Goal: Check status

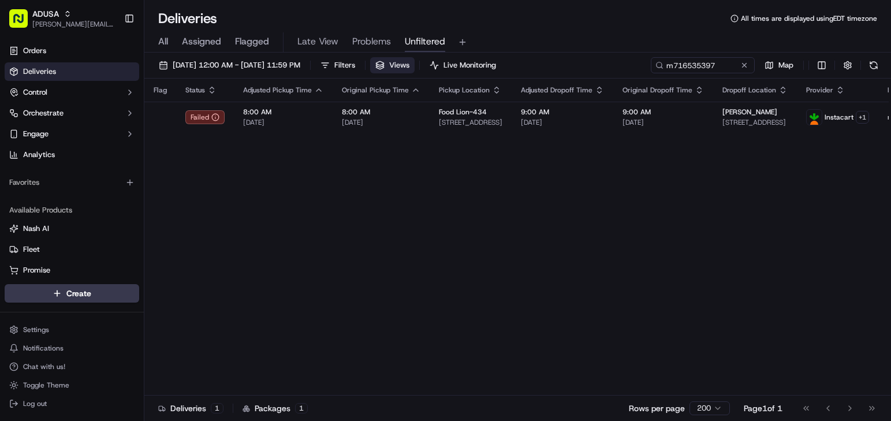
click at [435, 65] on div "[DATE] 12:00 AM - [DATE] 11:59 PM Filters Views Live Monitoring m716535397 Map" at bounding box center [517, 67] width 746 height 21
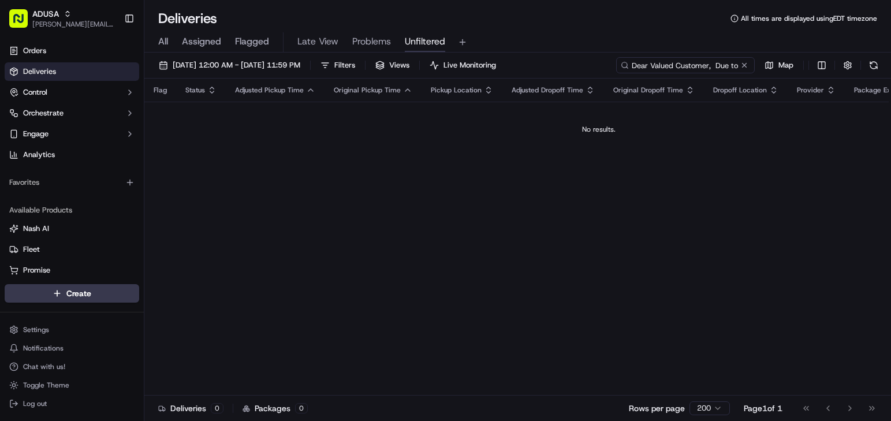
click at [683, 69] on input "Dear Valued Customer, Due to shopping delays your Stop & Shop delivery schedule…" at bounding box center [685, 65] width 139 height 16
paste input "m710520830"
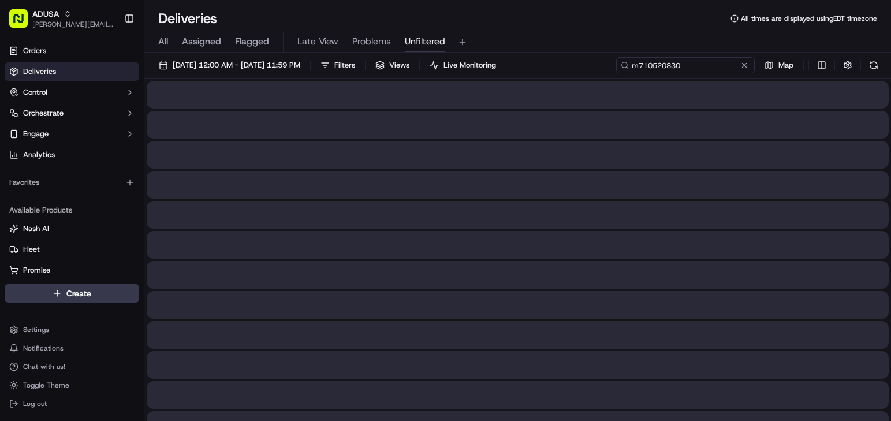
type input "m710520830"
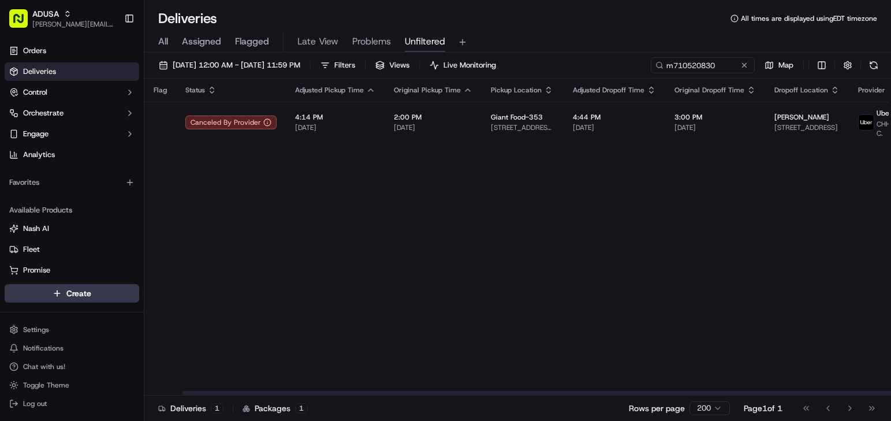
scroll to position [0, 294]
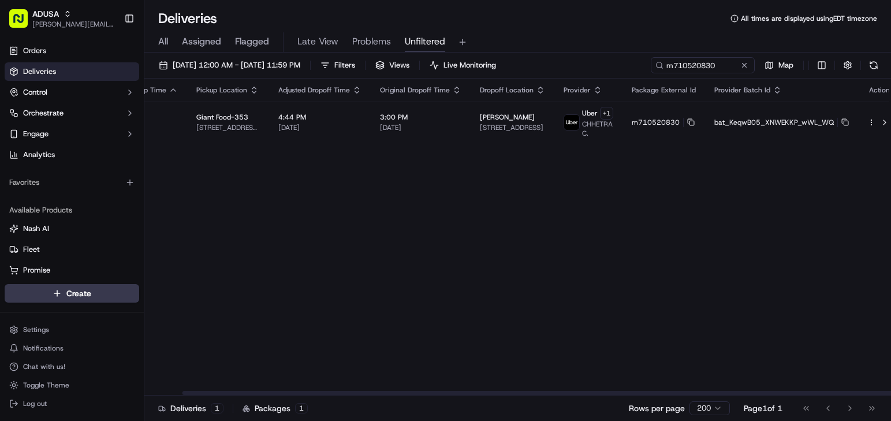
drag, startPoint x: 719, startPoint y: 174, endPoint x: 730, endPoint y: 173, distance: 11.6
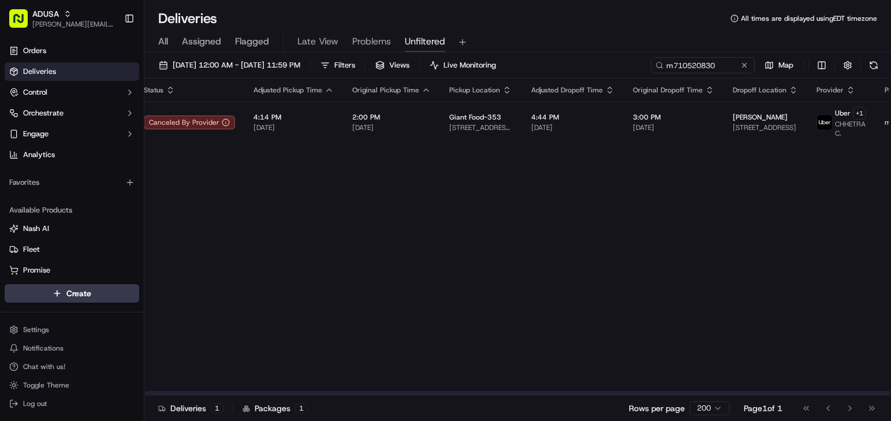
scroll to position [0, 0]
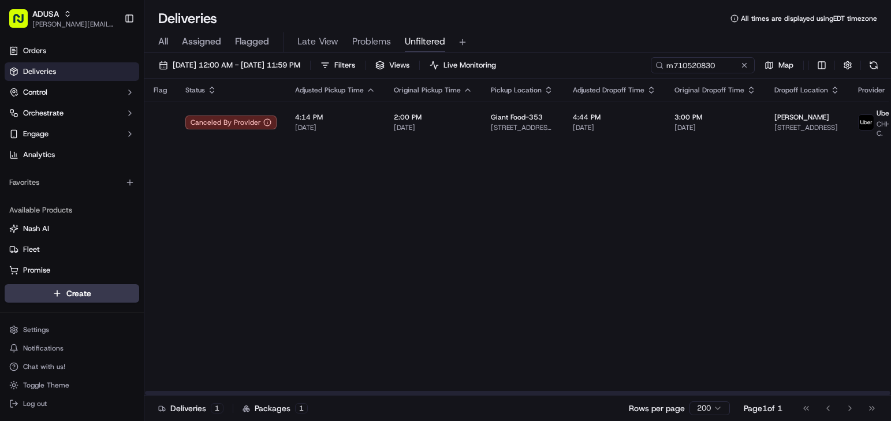
drag, startPoint x: 739, startPoint y: 175, endPoint x: 680, endPoint y: 164, distance: 59.4
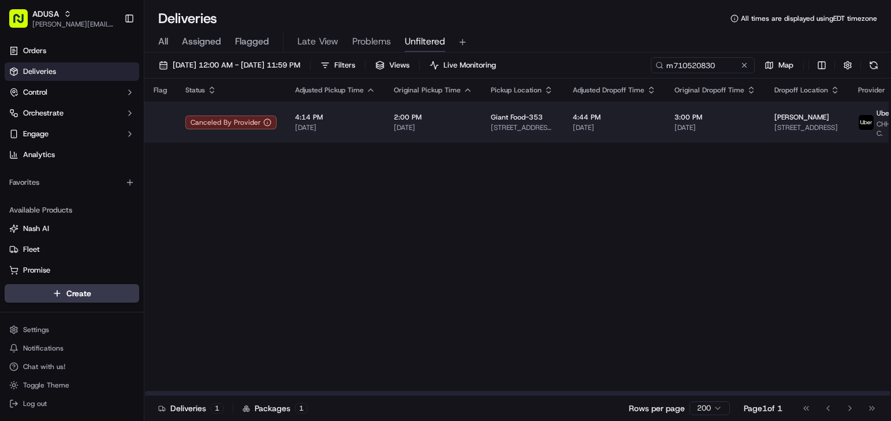
click at [738, 126] on span "[DATE]" at bounding box center [714, 127] width 81 height 9
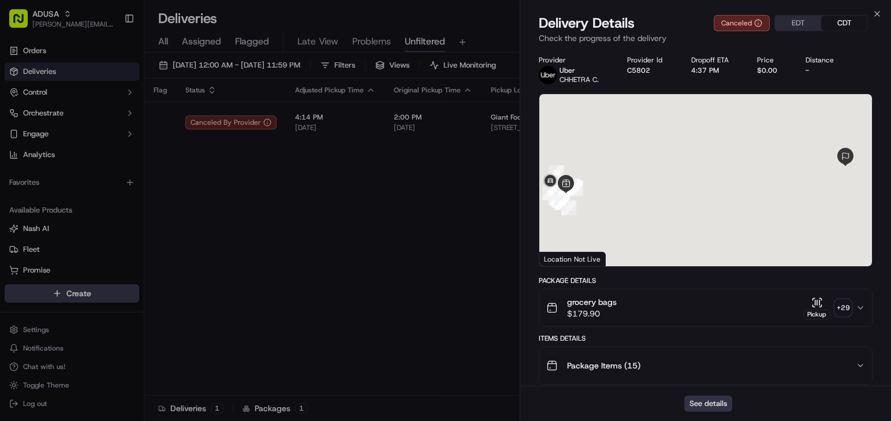
click at [697, 406] on button "See details" at bounding box center [708, 403] width 48 height 16
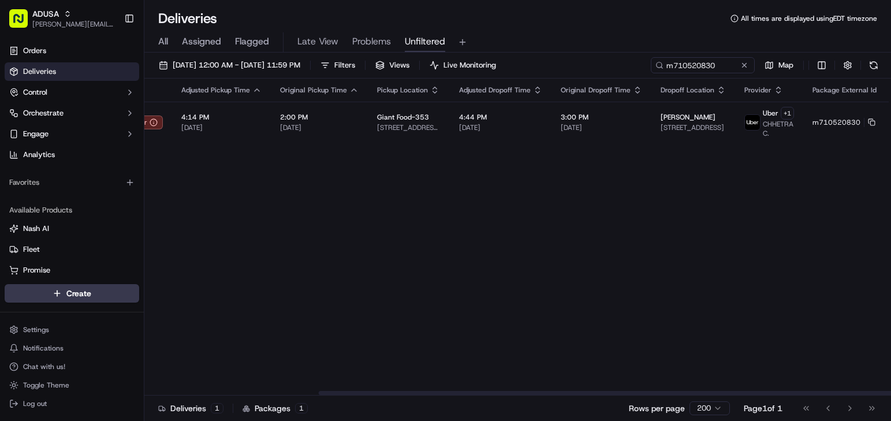
scroll to position [0, 294]
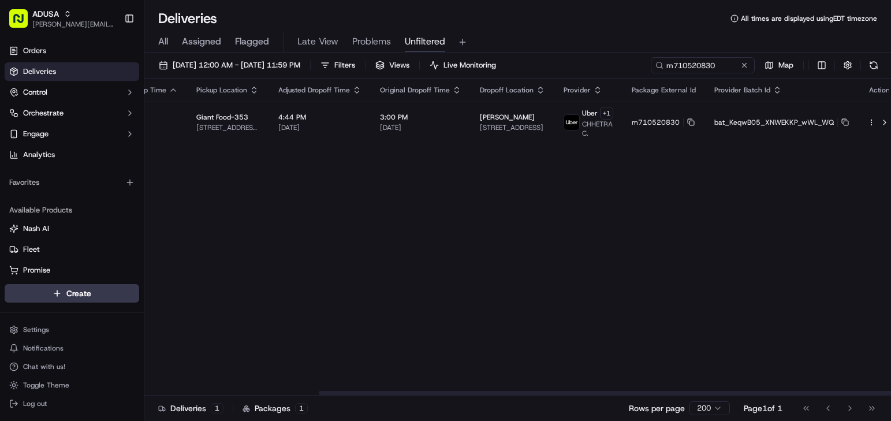
drag, startPoint x: 672, startPoint y: 167, endPoint x: 678, endPoint y: 163, distance: 7.0
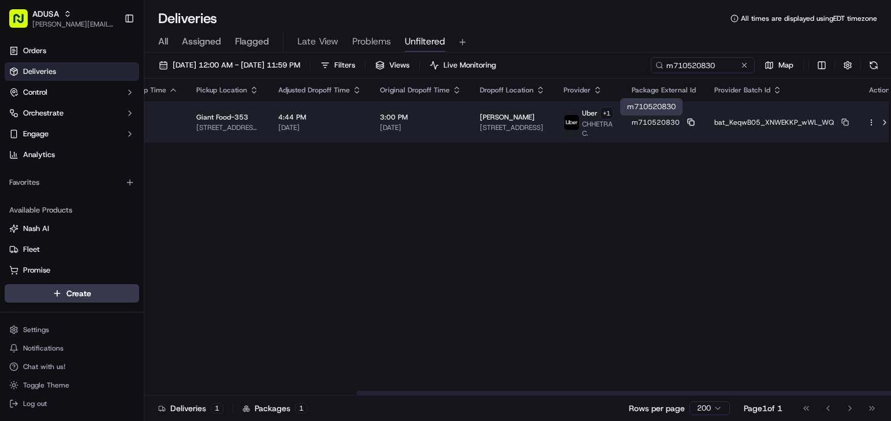
click at [689, 121] on rect at bounding box center [691, 123] width 5 height 5
click at [689, 123] on rect at bounding box center [691, 123] width 5 height 5
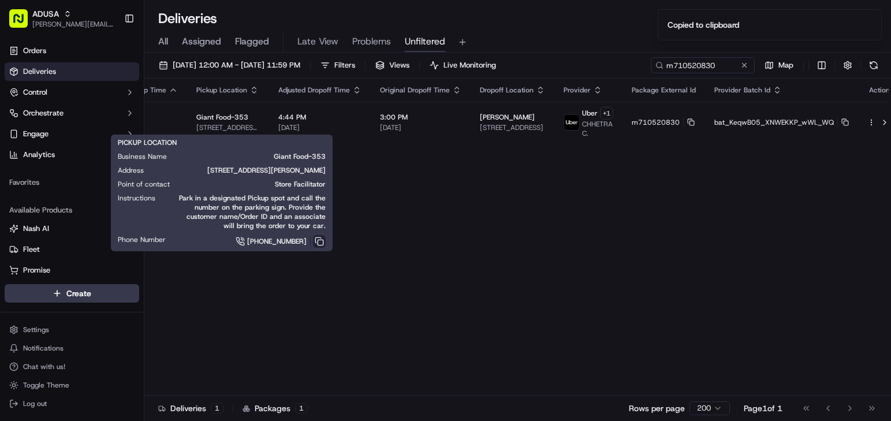
click at [316, 240] on button at bounding box center [319, 241] width 13 height 13
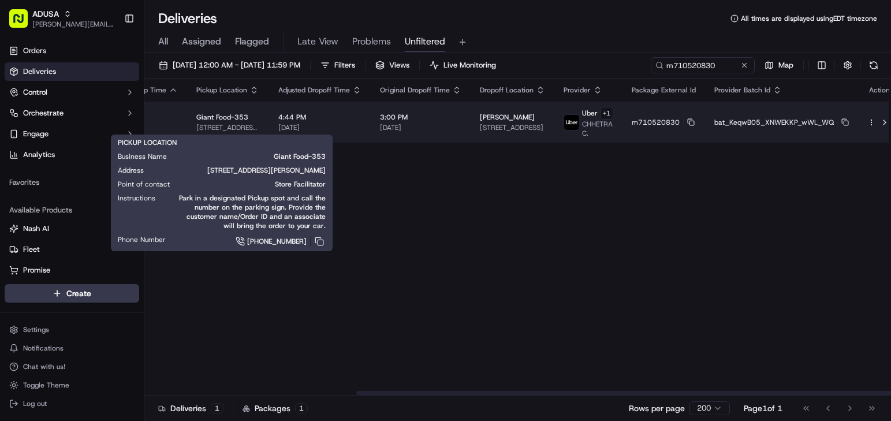
click at [209, 124] on span "[STREET_ADDRESS][PERSON_NAME]" at bounding box center [227, 127] width 63 height 9
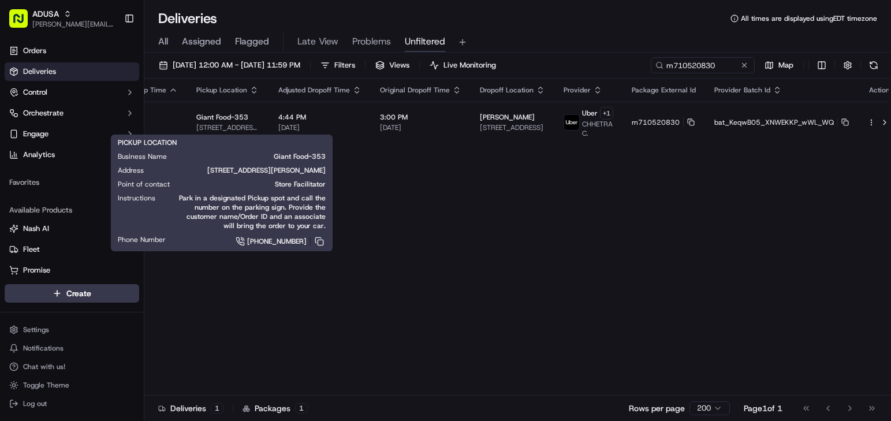
drag, startPoint x: 173, startPoint y: 171, endPoint x: 324, endPoint y: 172, distance: 151.2
click at [324, 172] on span "[STREET_ADDRESS][PERSON_NAME]" at bounding box center [243, 170] width 163 height 9
copy span "[STREET_ADDRESS][PERSON_NAME]"
